Goal: Task Accomplishment & Management: Use online tool/utility

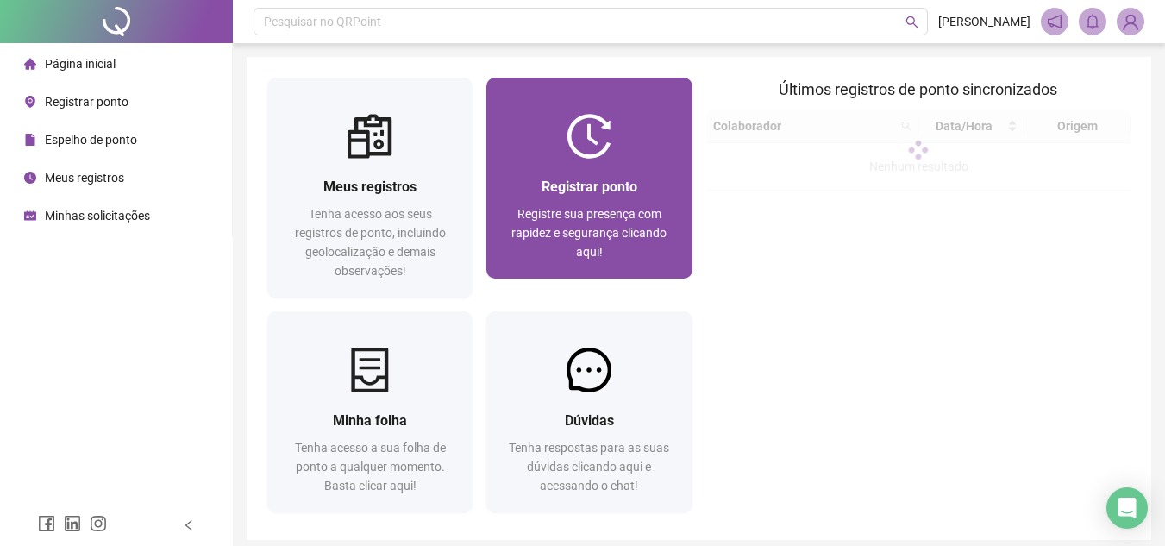
click at [600, 177] on div "Registrar ponto" at bounding box center [589, 187] width 164 height 22
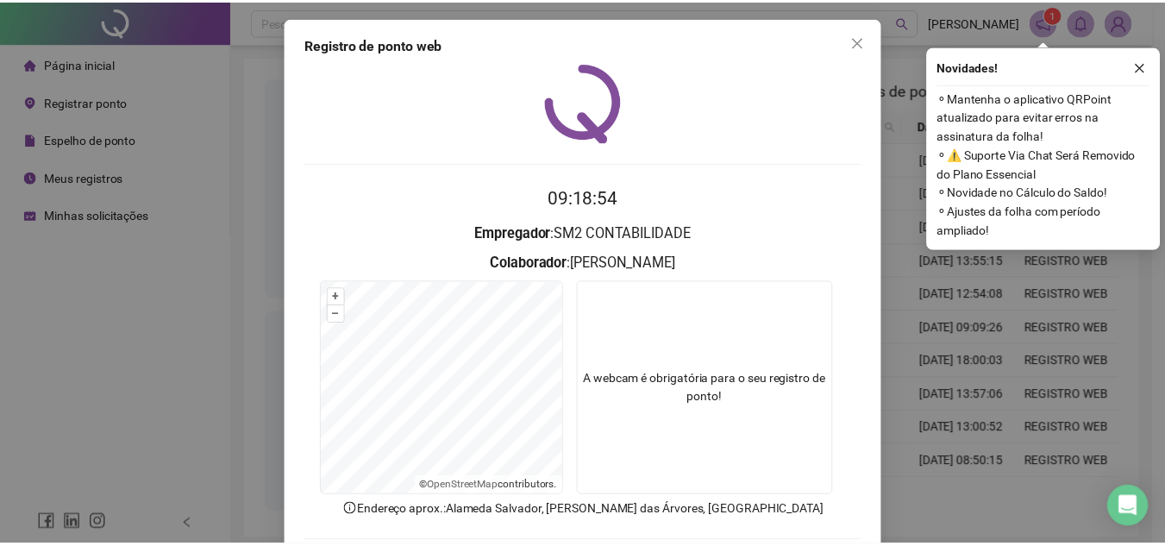
scroll to position [86, 0]
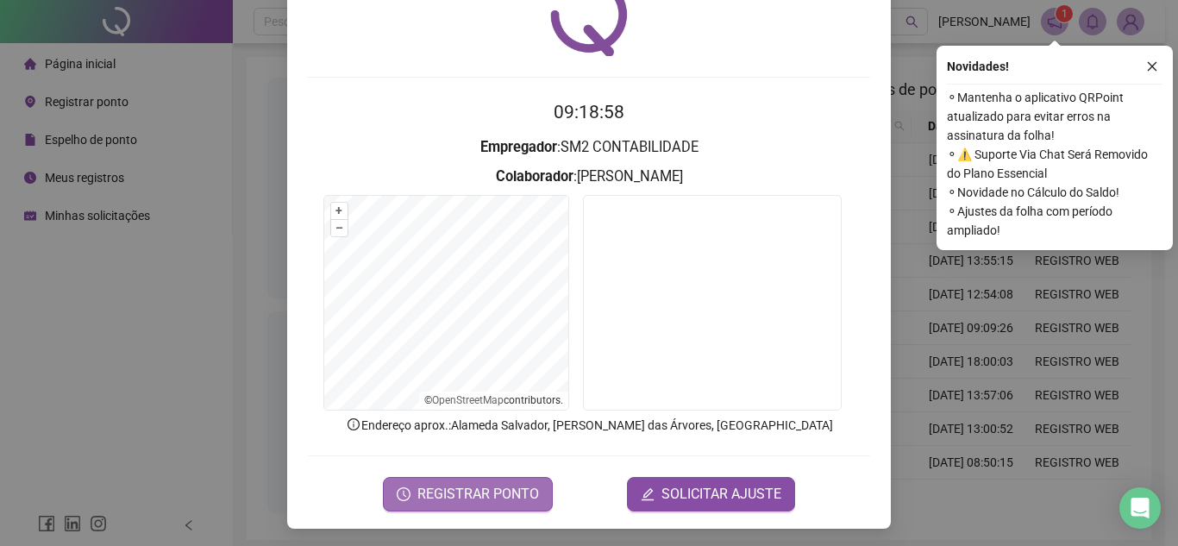
click at [422, 506] on button "REGISTRAR PONTO" at bounding box center [468, 494] width 170 height 35
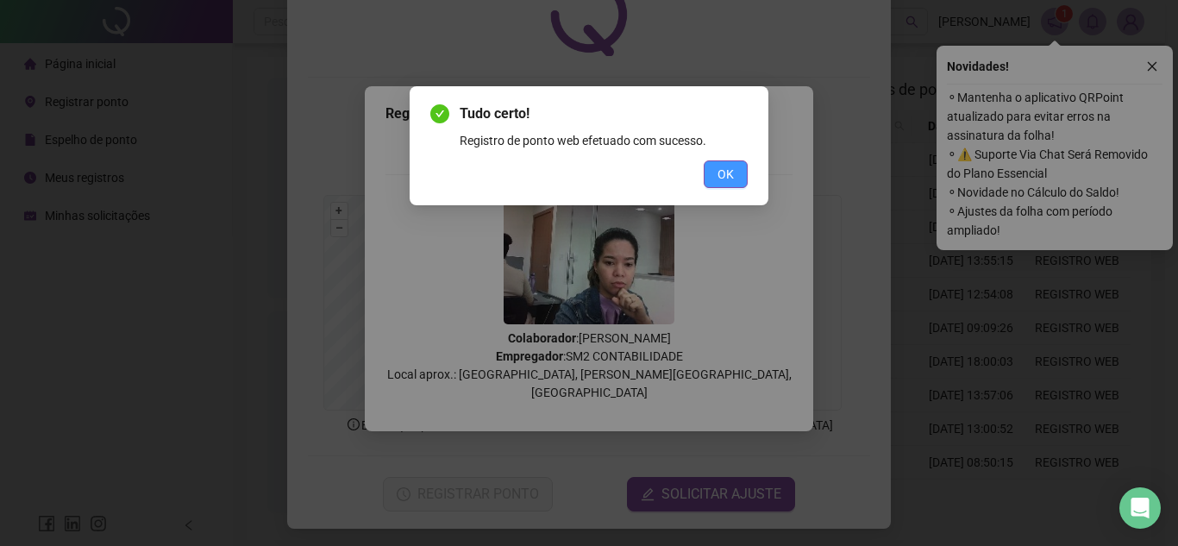
click at [732, 179] on span "OK" at bounding box center [726, 174] width 16 height 19
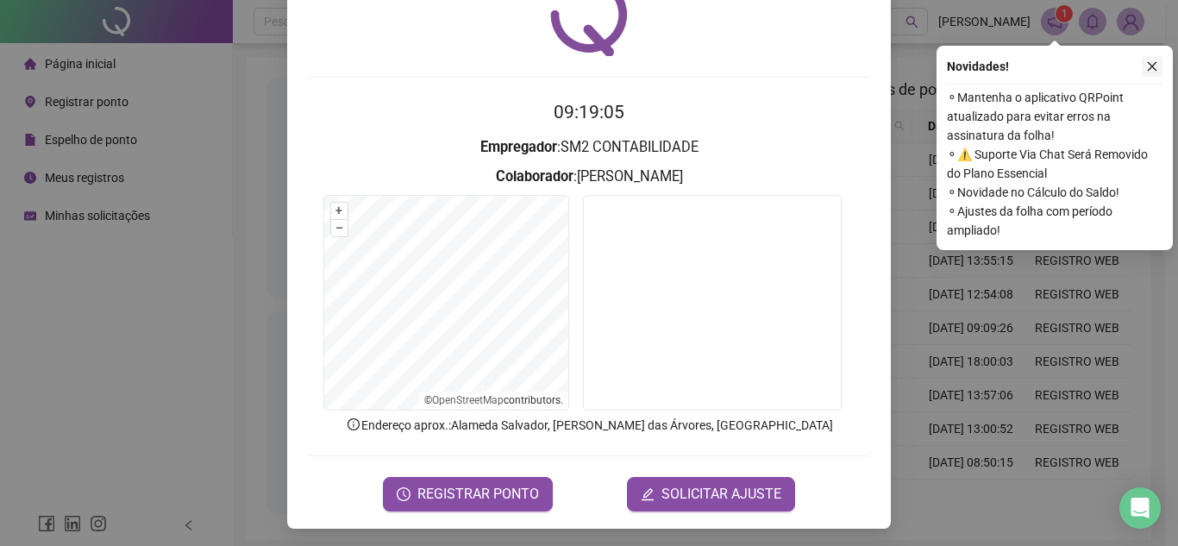
click at [1159, 66] on button "button" at bounding box center [1152, 66] width 21 height 21
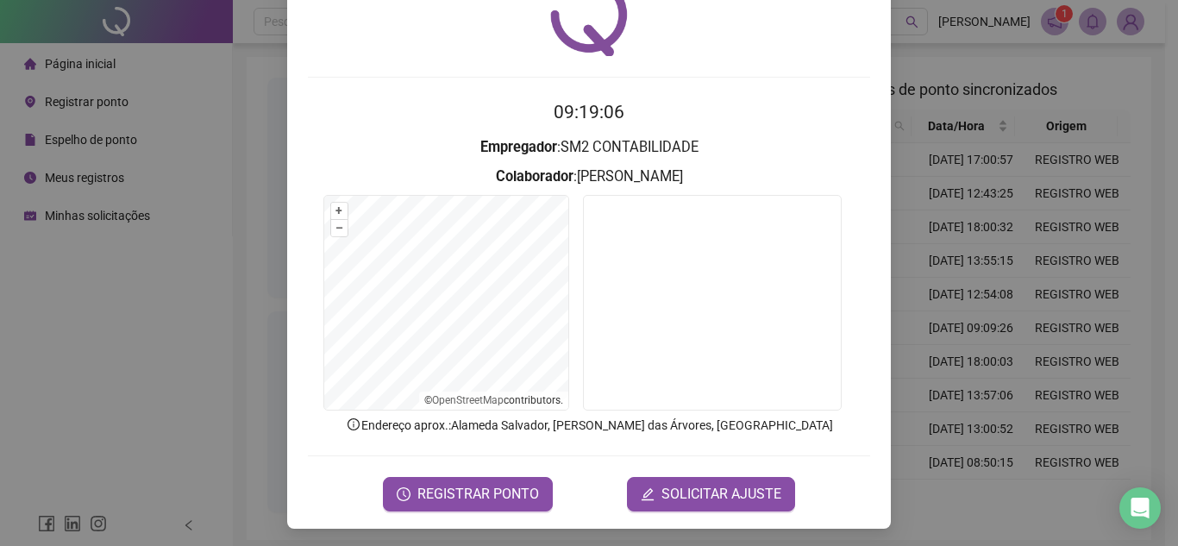
click at [928, 356] on div "Registro de ponto web 09:19:06 Empregador : SM2 CONTABILIDADE Colaborador : [PE…" at bounding box center [589, 273] width 1178 height 546
